Goal: Information Seeking & Learning: Check status

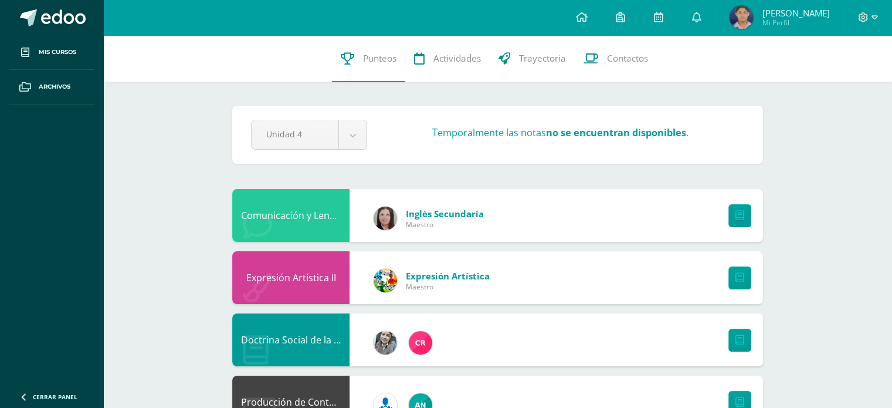
click at [753, 16] on img at bounding box center [741, 17] width 23 height 23
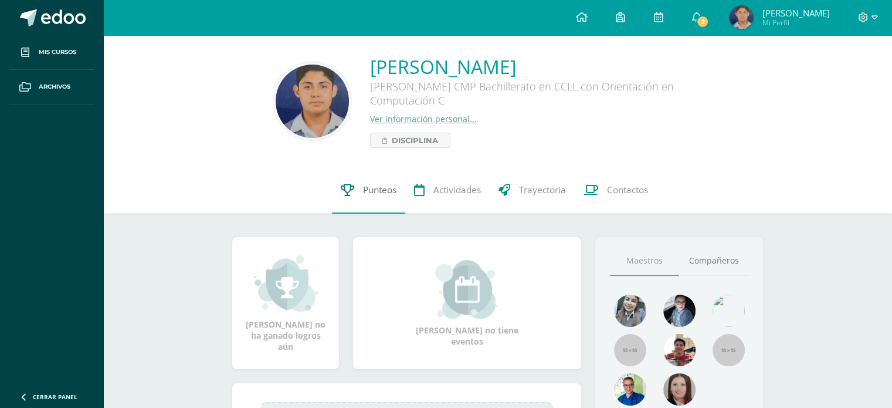
click at [382, 188] on span "Punteos" at bounding box center [379, 190] width 33 height 12
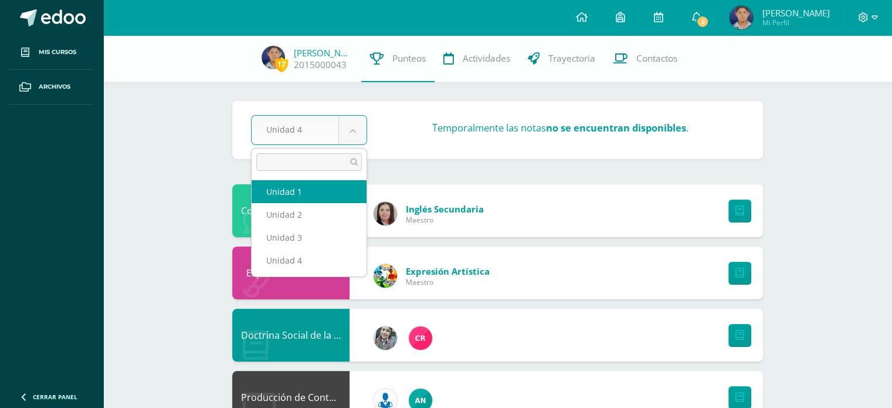
select select "Unidad 1"
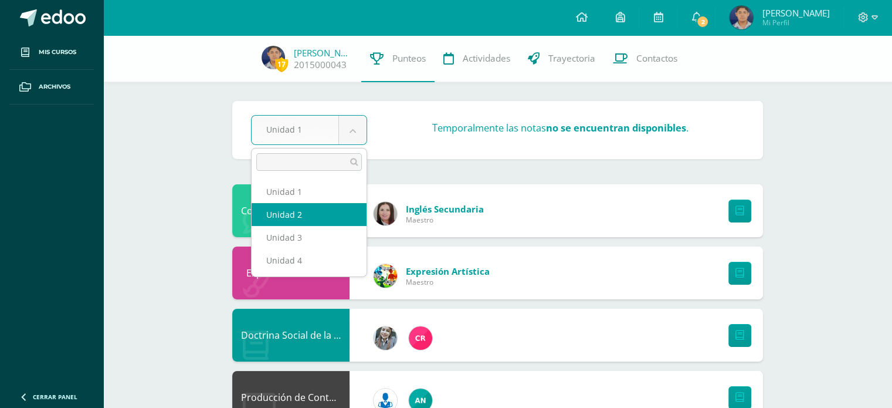
select select "Unidad 2"
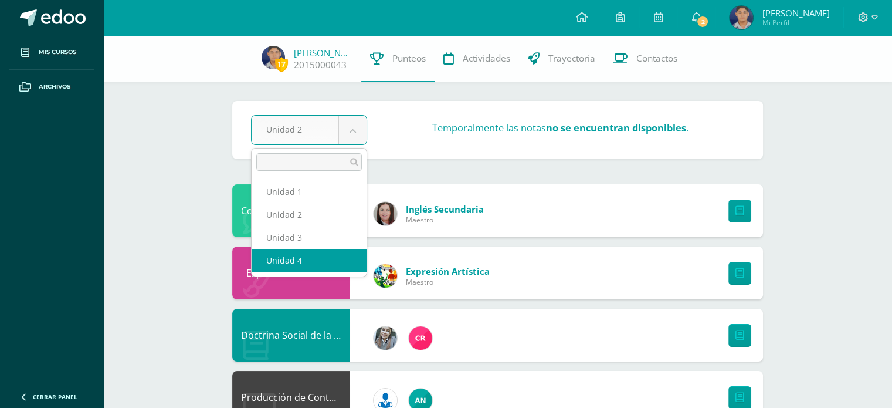
select select "Unidad 4"
